Goal: Information Seeking & Learning: Learn about a topic

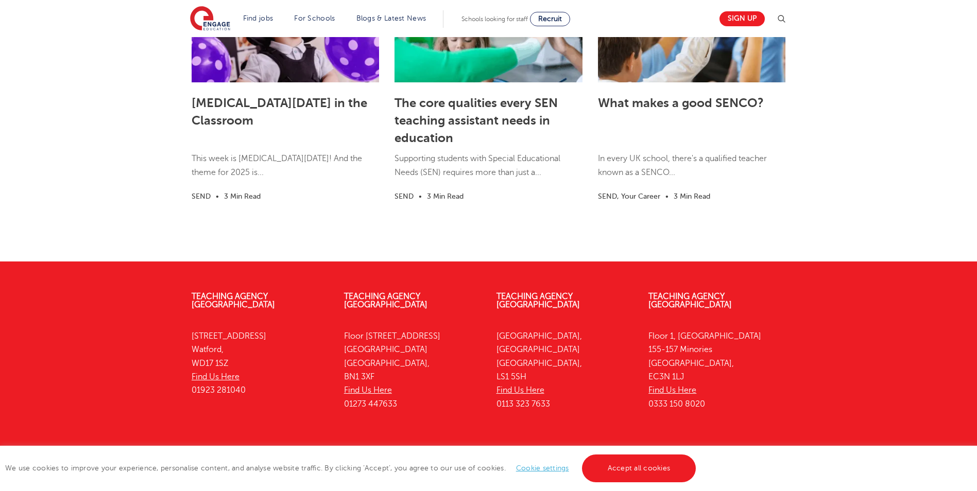
scroll to position [2945, 0]
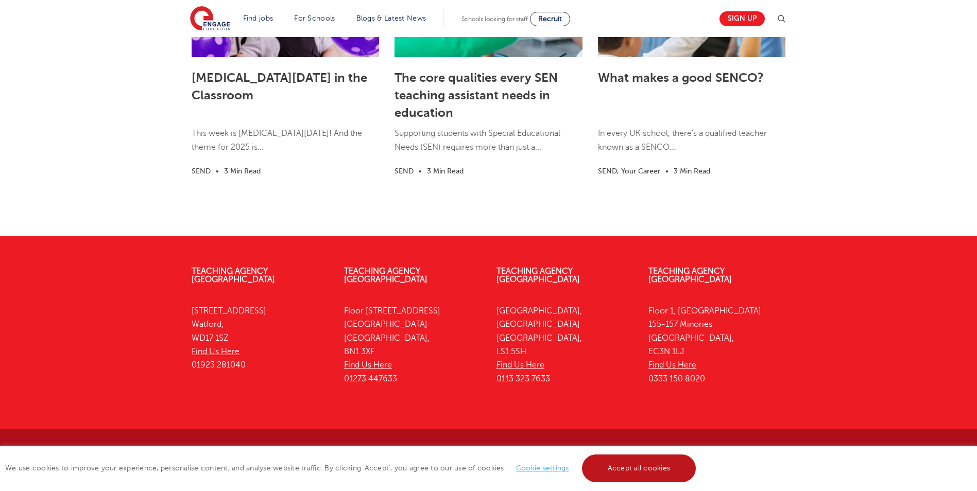
click at [629, 473] on link "Accept all cookies" at bounding box center [639, 469] width 114 height 28
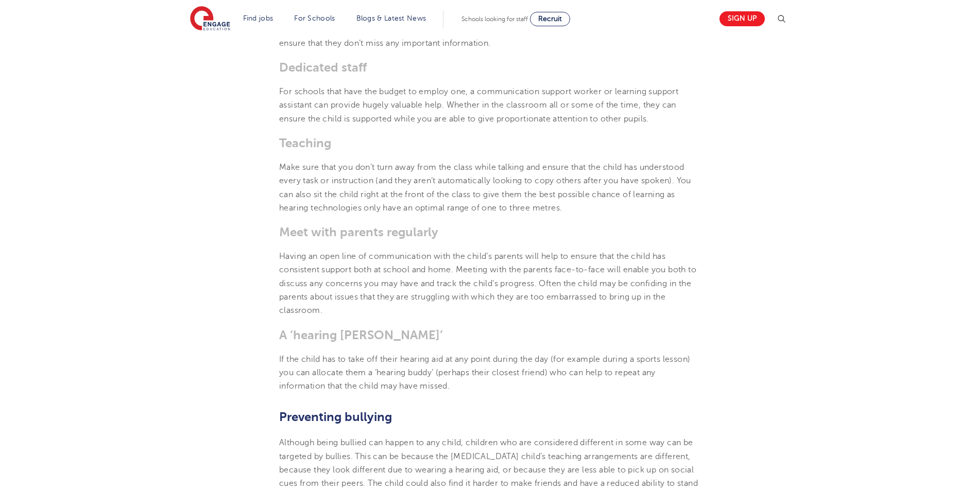
scroll to position [1451, 0]
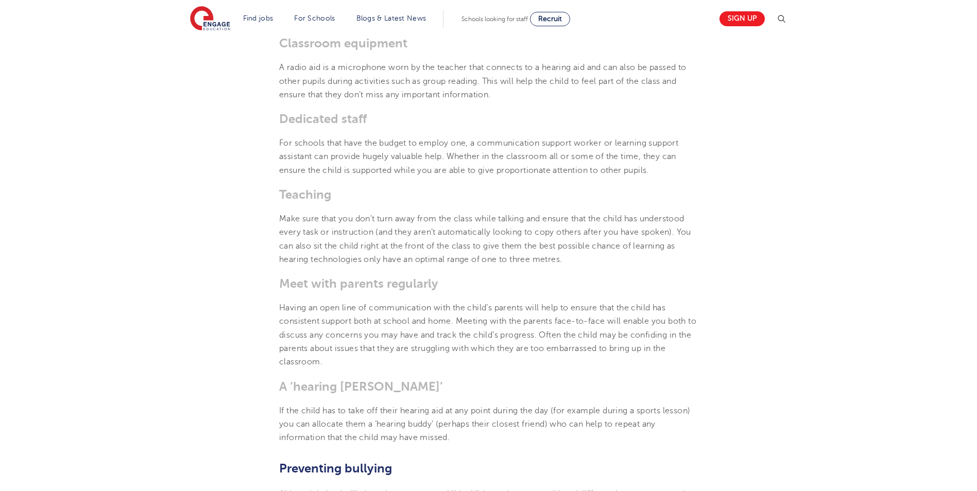
click at [280, 118] on span "Dedicated staff" at bounding box center [323, 119] width 88 height 14
